Goal: Information Seeking & Learning: Learn about a topic

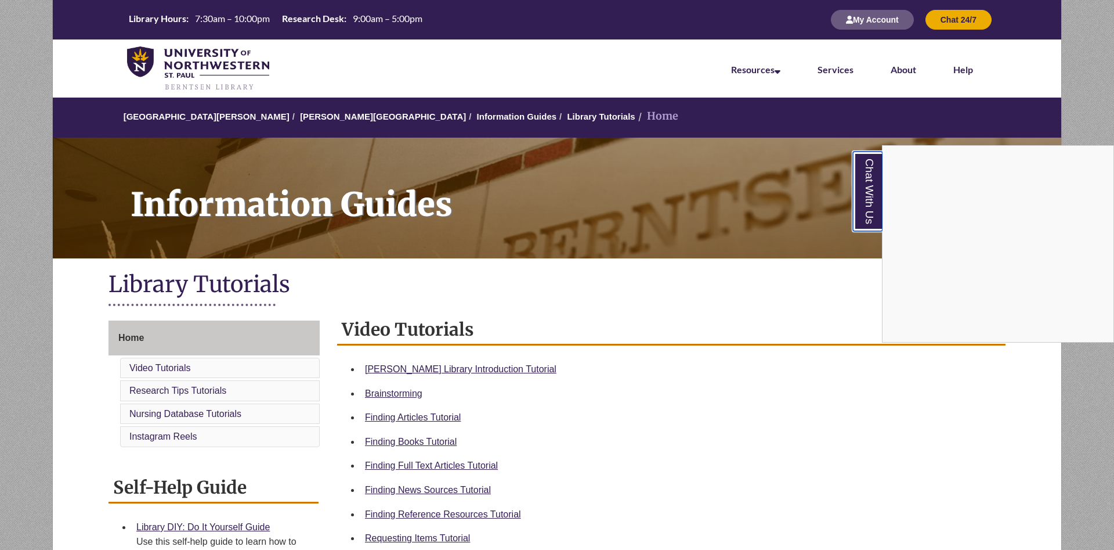
click at [869, 178] on link "Chat With Us" at bounding box center [868, 191] width 30 height 80
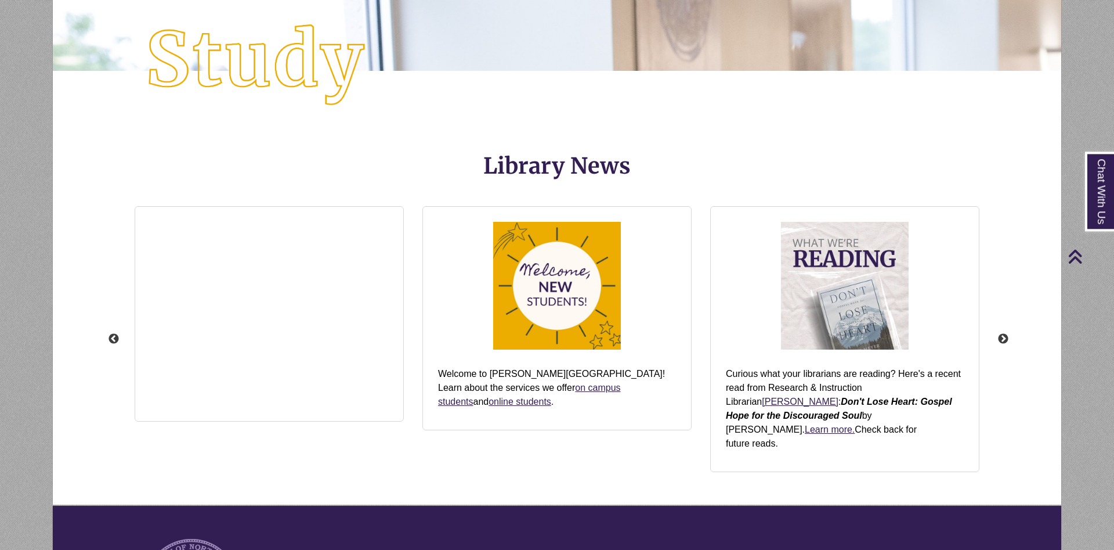
scroll to position [1225, 0]
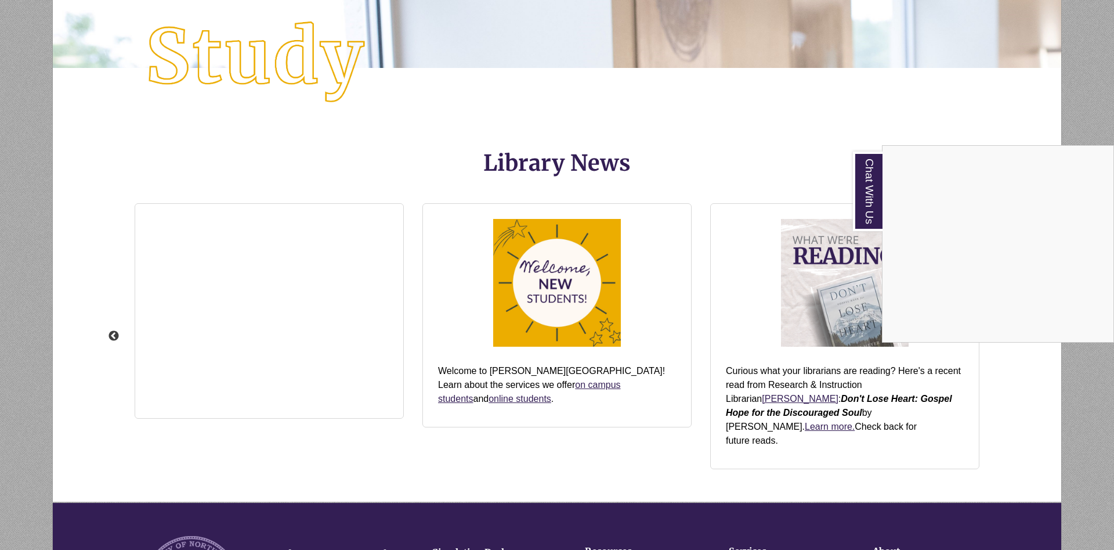
click at [206, 303] on div "Chat With Us" at bounding box center [557, 275] width 1114 height 550
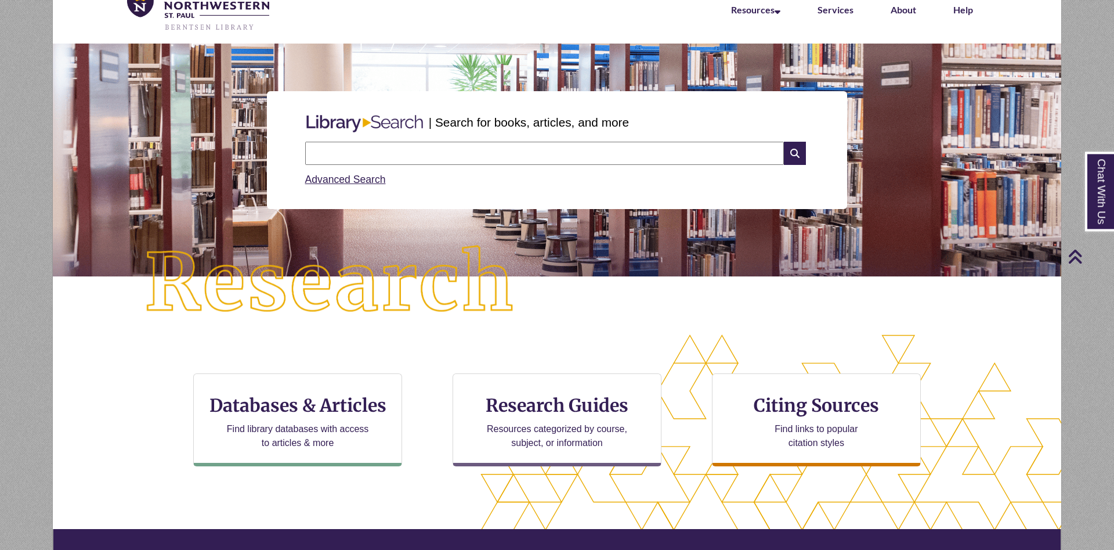
scroll to position [0, 0]
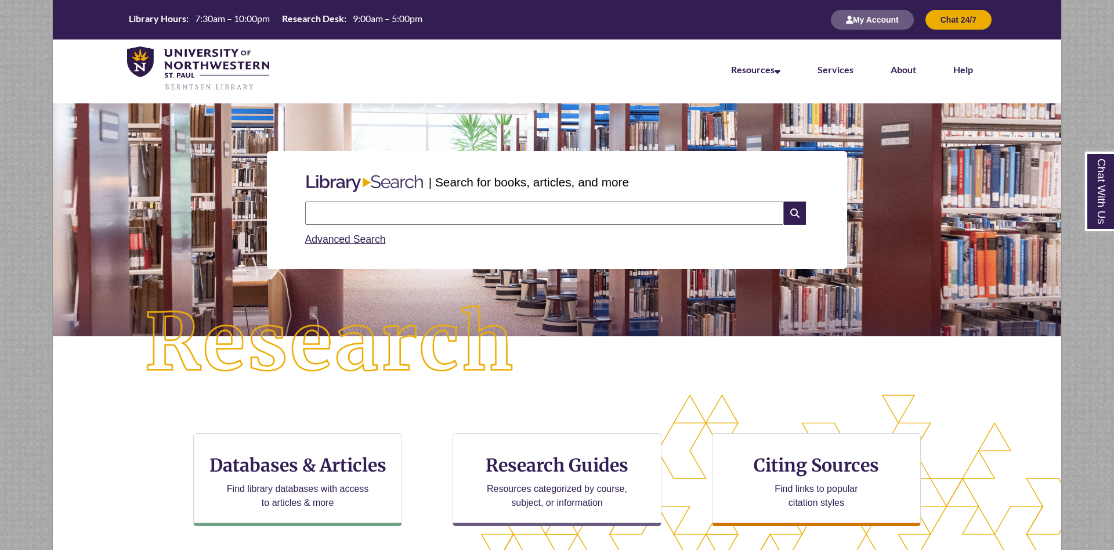
click at [546, 218] on input "text" at bounding box center [544, 212] width 479 height 23
type input "**********"
